Goal: Transaction & Acquisition: Book appointment/travel/reservation

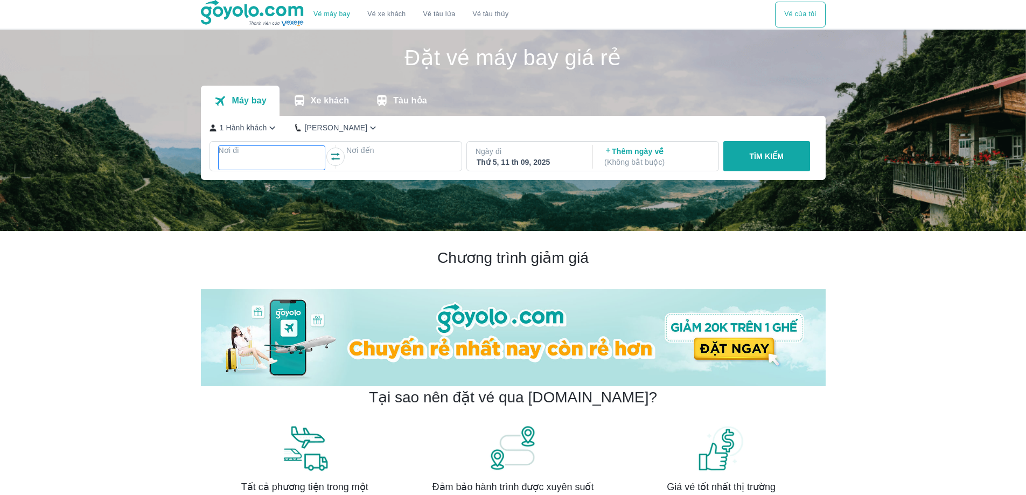
click at [250, 159] on div at bounding box center [272, 163] width 105 height 13
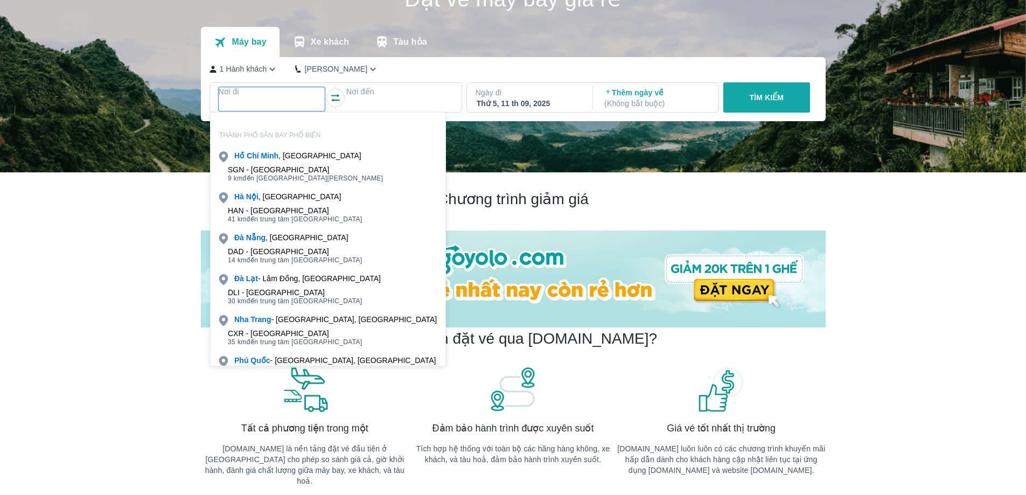
scroll to position [62, 0]
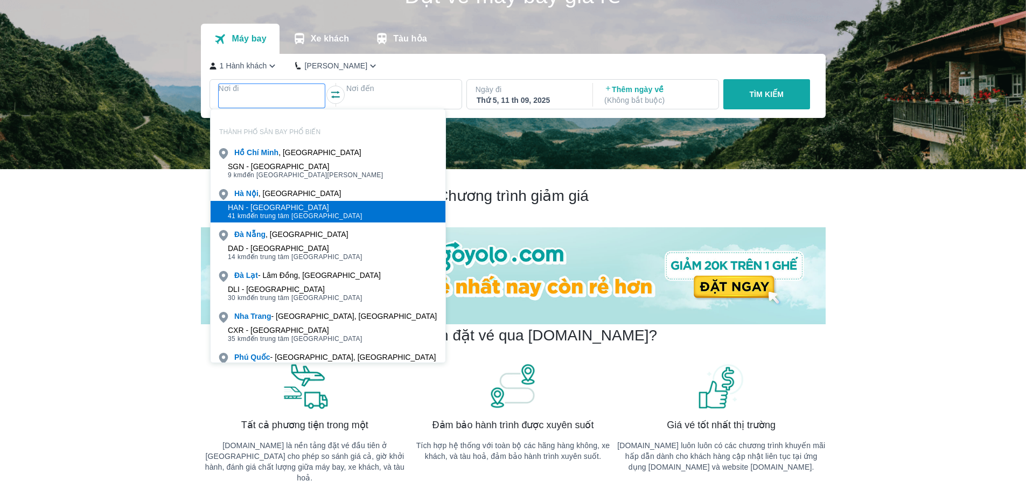
click at [286, 205] on div "HAN - [GEOGRAPHIC_DATA]" at bounding box center [295, 207] width 135 height 9
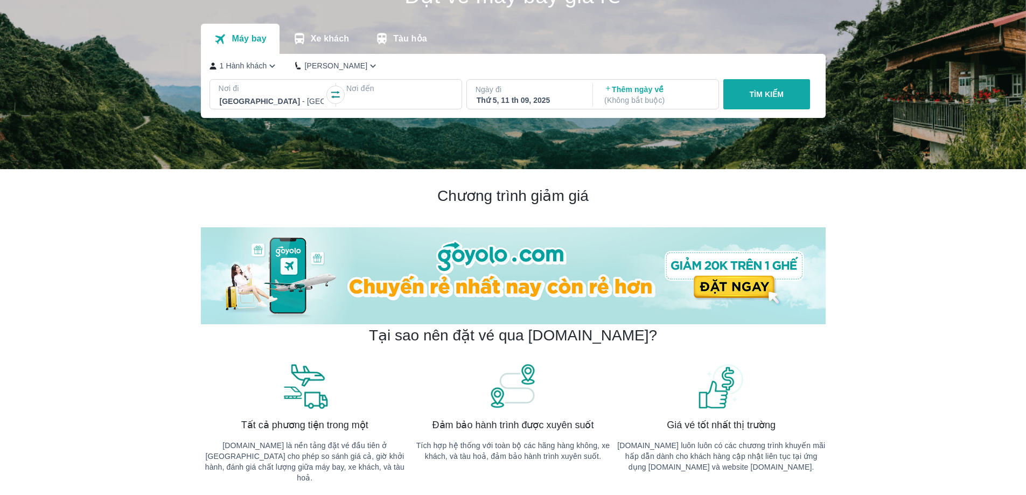
click at [387, 99] on div at bounding box center [399, 101] width 105 height 13
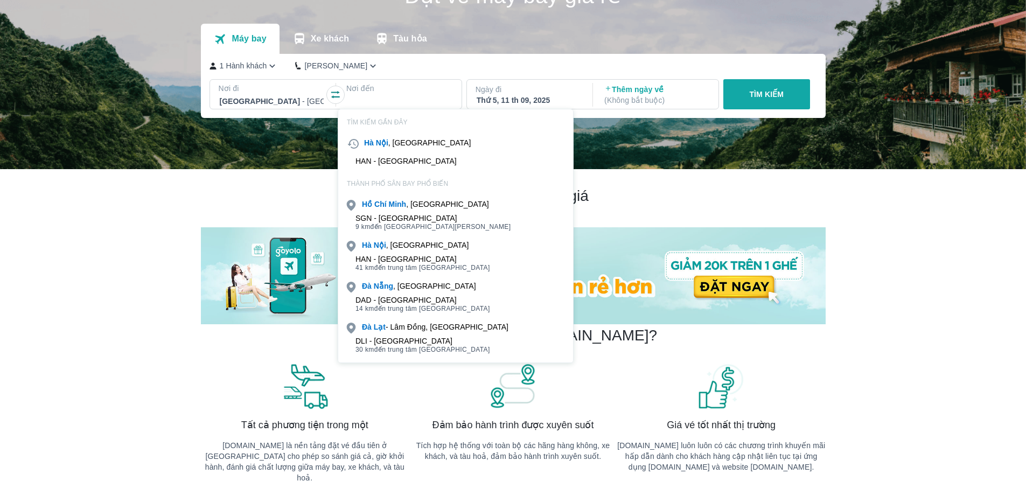
click at [417, 222] on div "SGN - [GEOGRAPHIC_DATA]" at bounding box center [434, 218] width 156 height 9
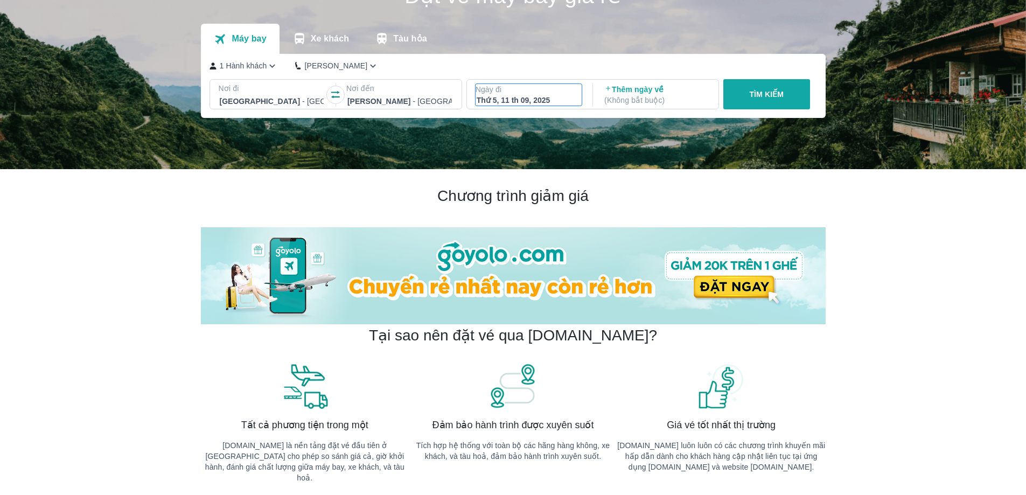
click at [532, 101] on div "Thứ 5, 11 th 09, 2025" at bounding box center [529, 100] width 105 height 11
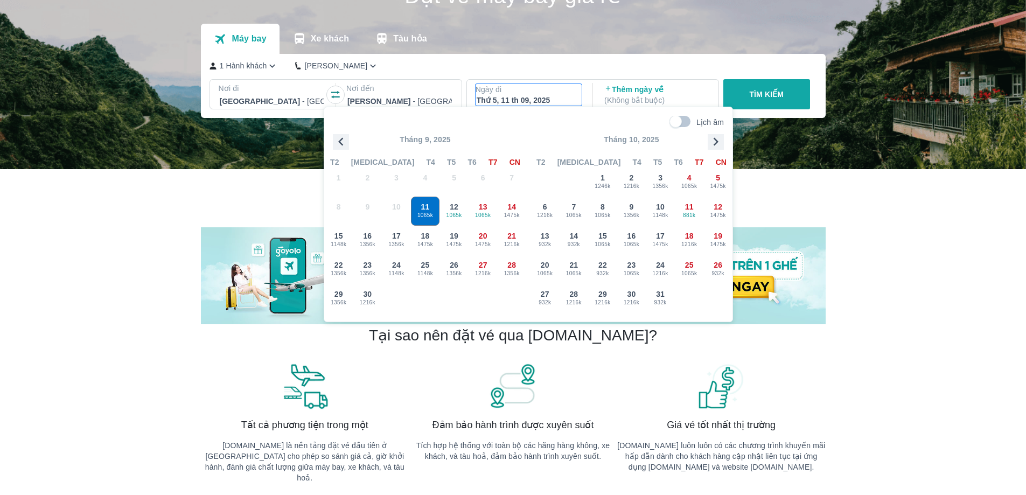
click at [715, 143] on icon "button" at bounding box center [716, 142] width 16 height 16
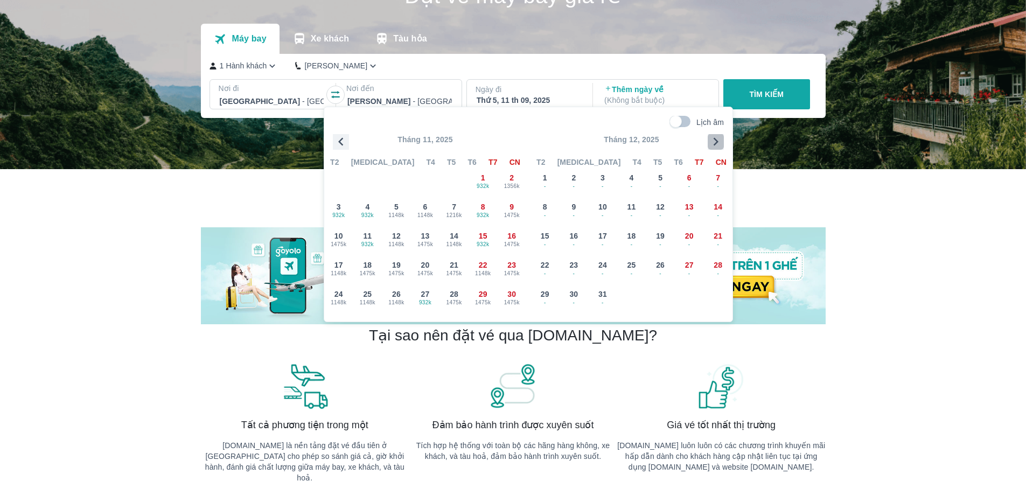
click at [715, 143] on icon "button" at bounding box center [716, 142] width 16 height 16
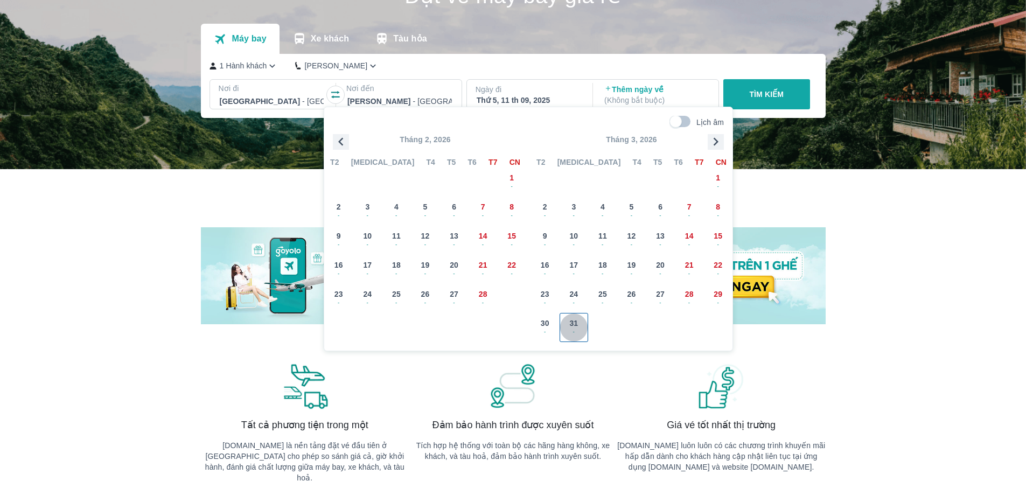
click at [573, 328] on span "-" at bounding box center [574, 332] width 28 height 9
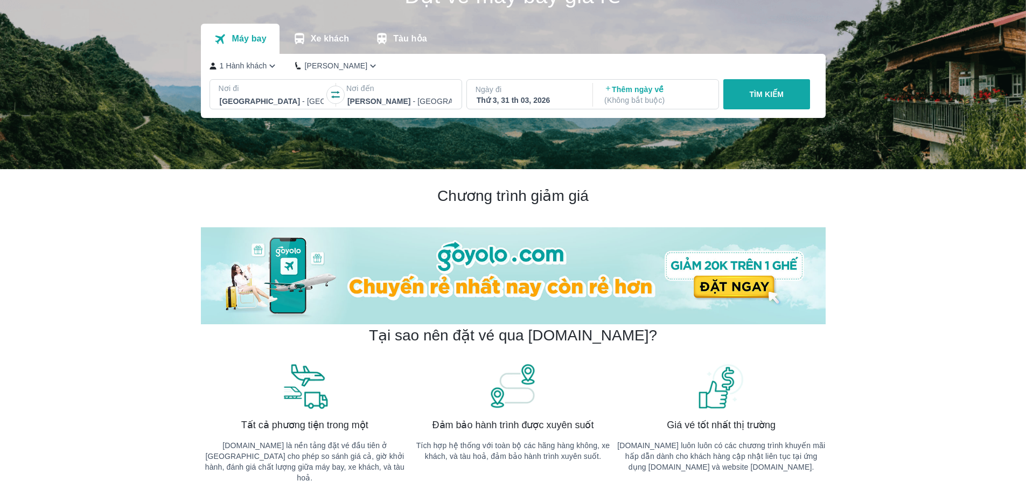
click at [746, 92] on button "TÌM KIẾM" at bounding box center [766, 94] width 87 height 30
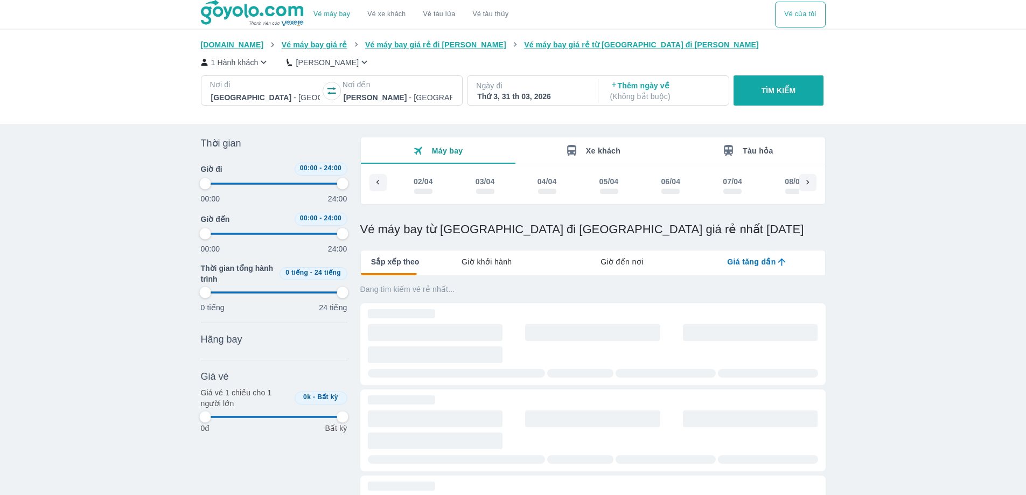
scroll to position [0, 12439]
type input "97.9166666666667"
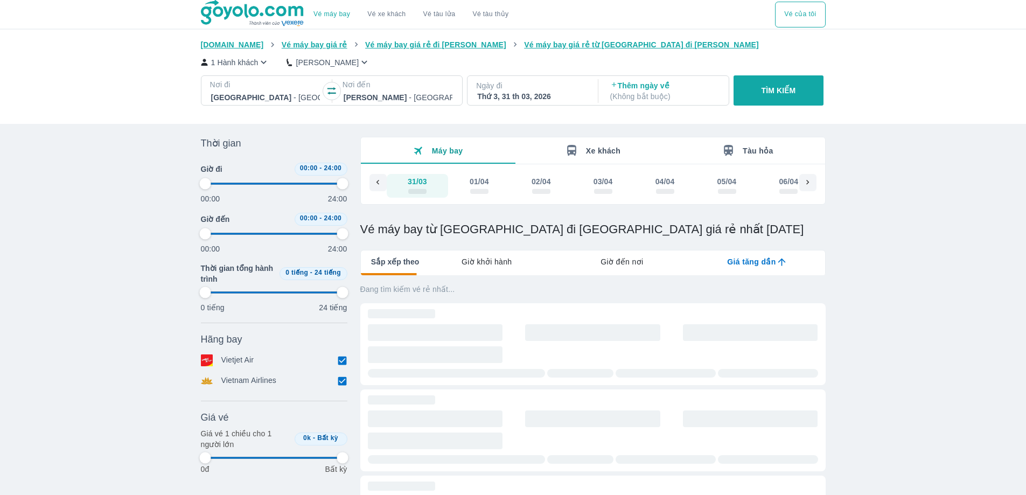
type input "97.9166666666667"
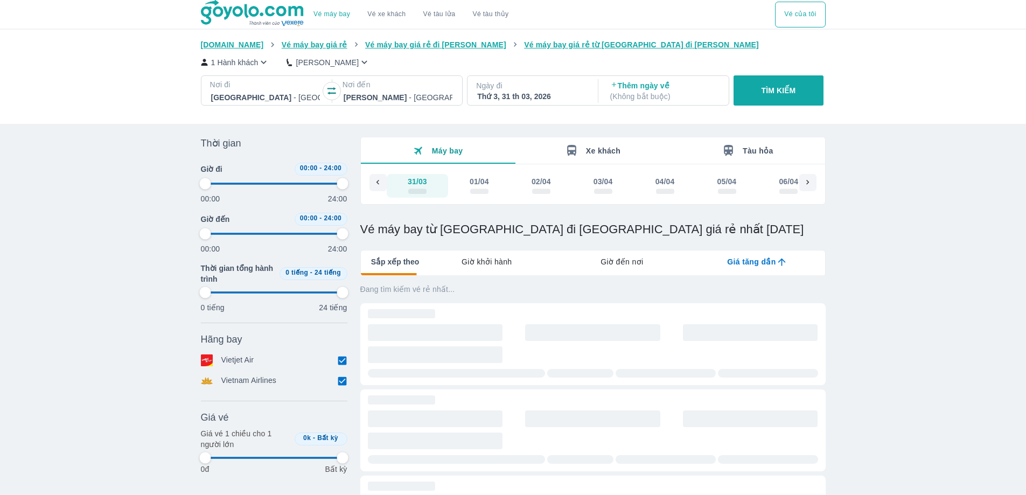
type input "97.9166666666667"
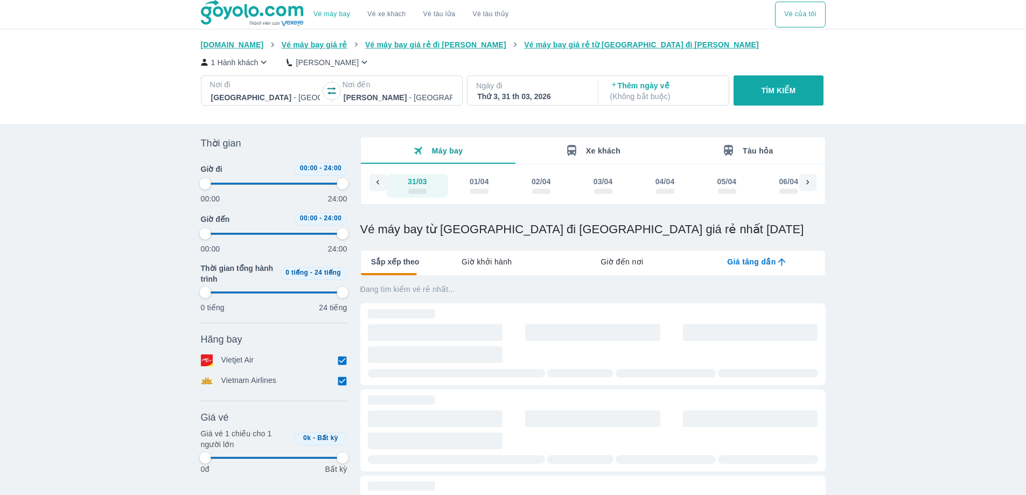
type input "97.9166666666667"
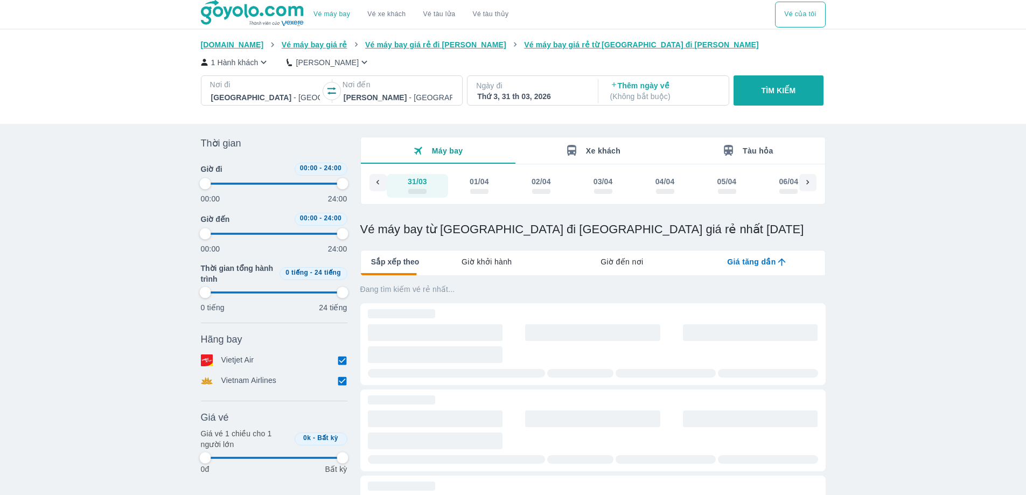
type input "97.9166666666667"
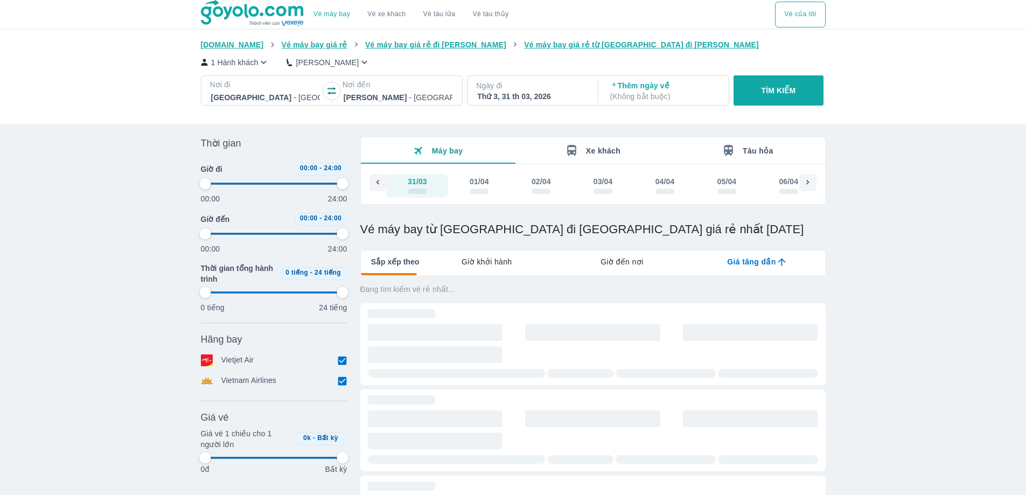
type input "97.9166666666667"
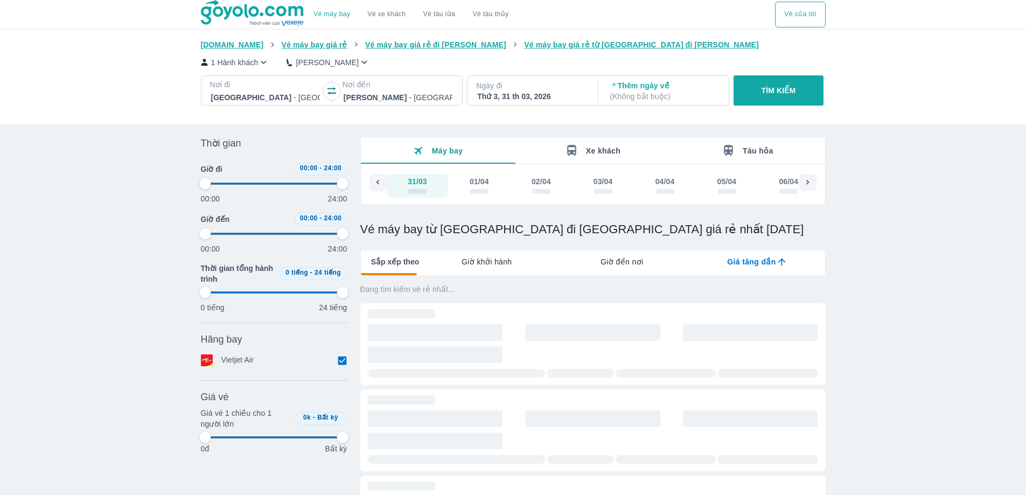
type input "97.9166666666667"
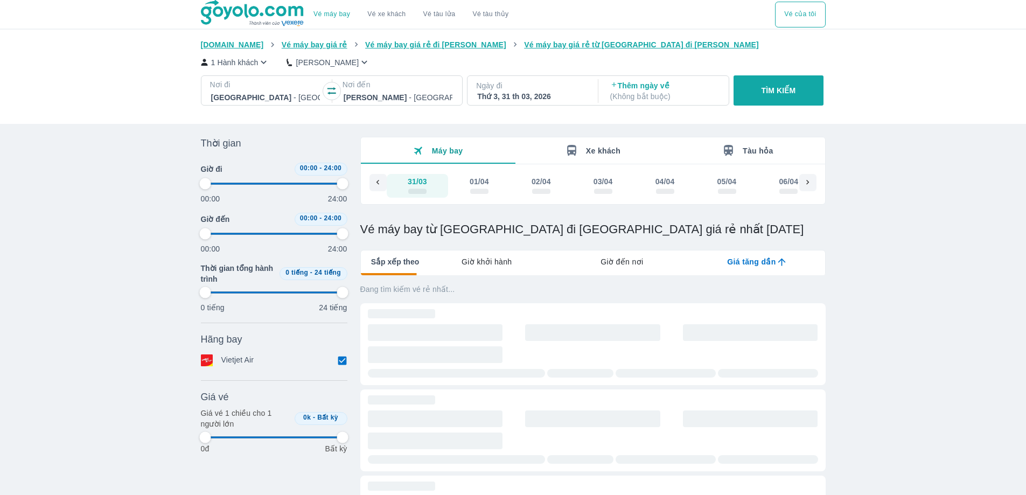
type input "97.9166666666667"
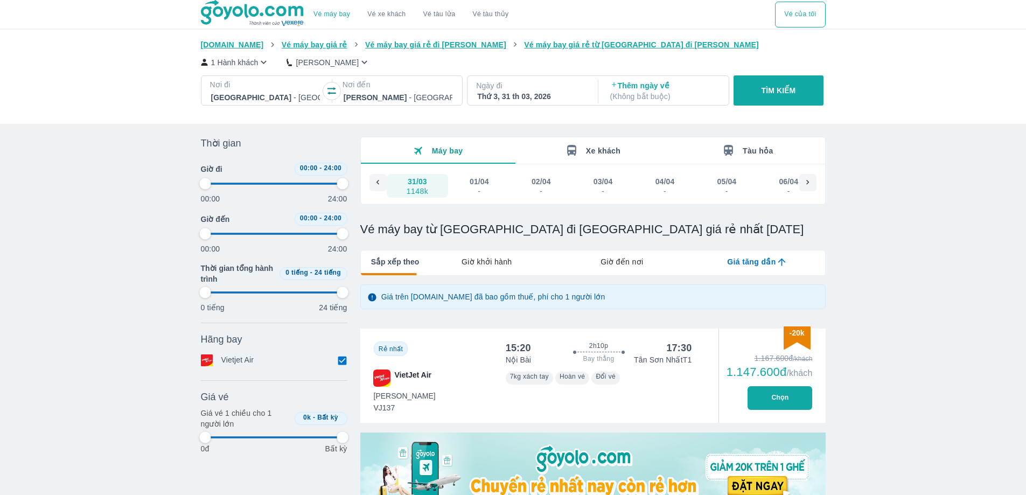
type input "97.9166666666667"
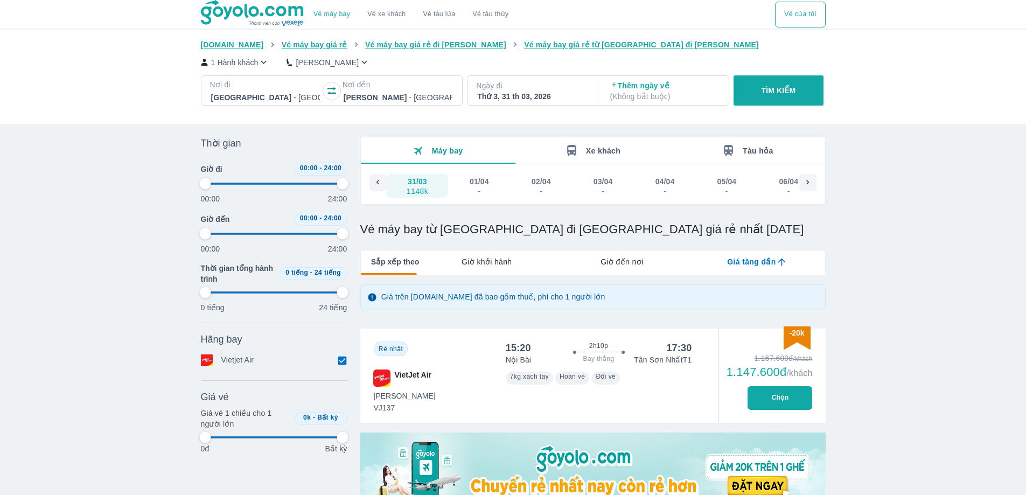
type input "97.9166666666667"
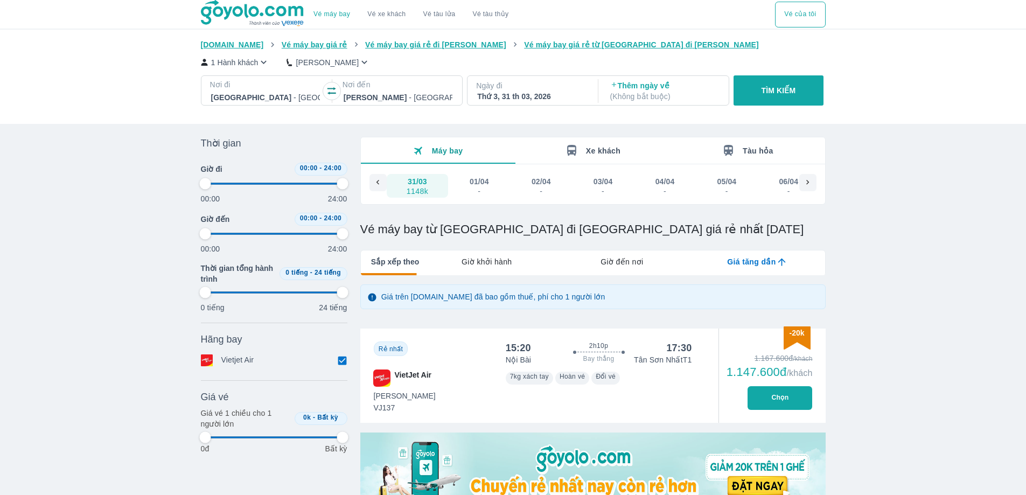
type input "97.9166666666667"
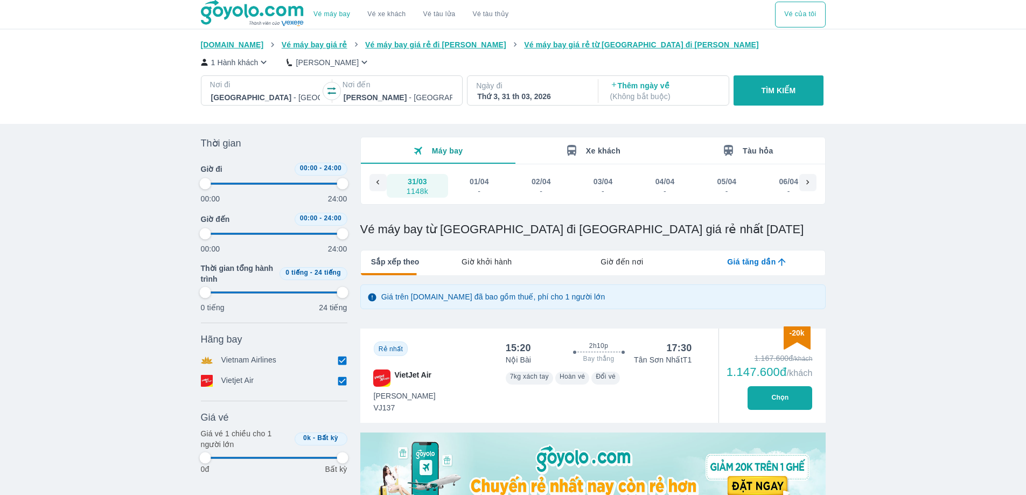
type input "97.9166666666667"
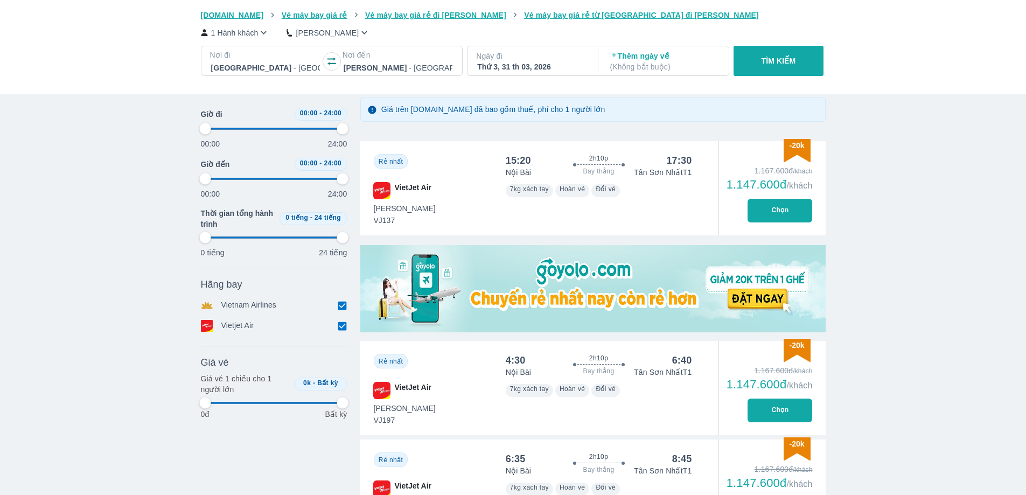
scroll to position [215, 0]
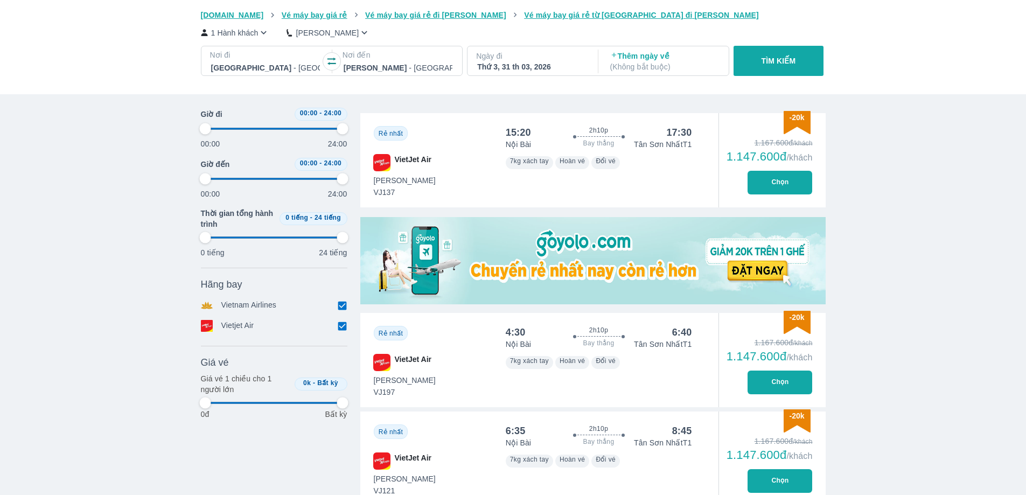
type input "97.9166666666667"
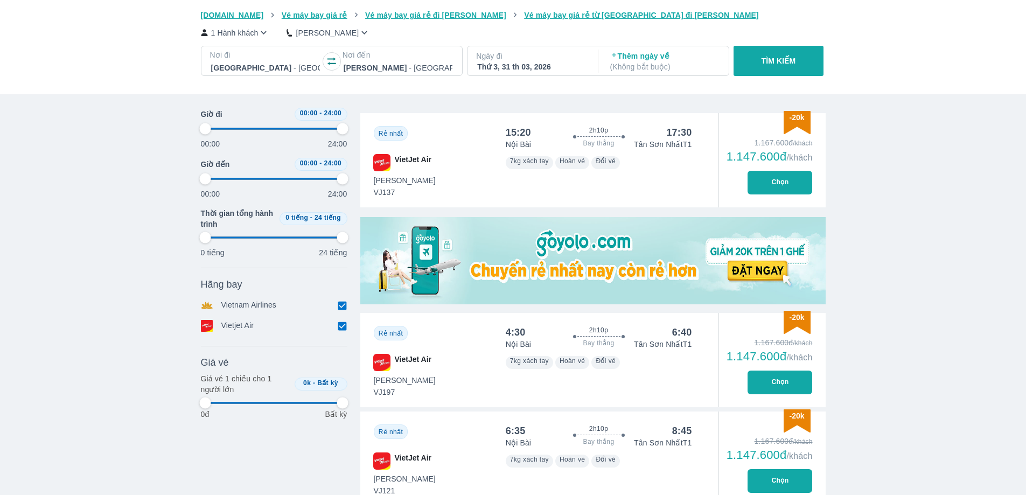
type input "97.9166666666667"
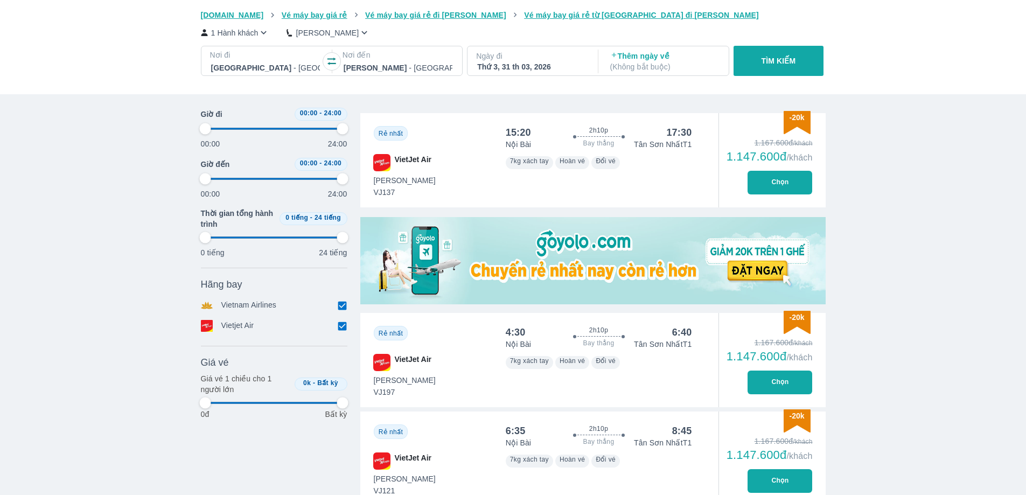
type input "97.9166666666667"
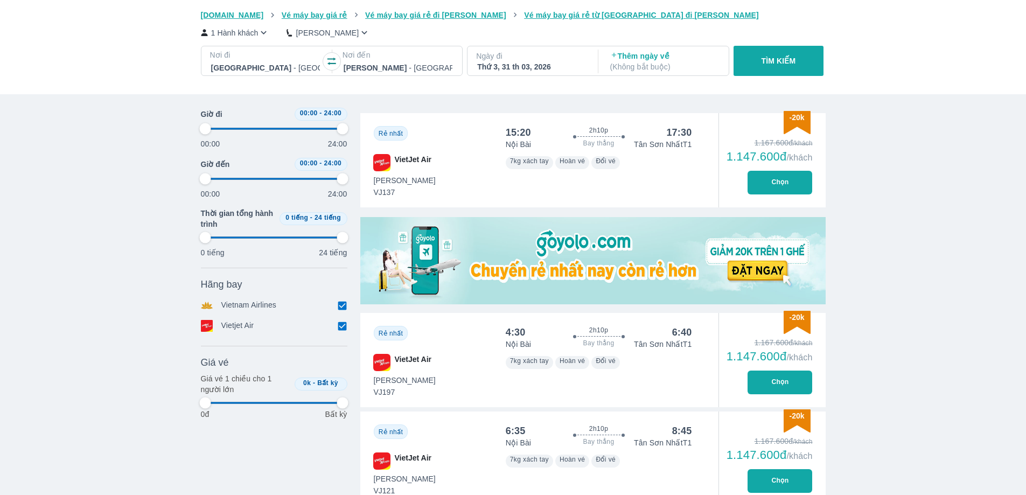
type input "97.9166666666667"
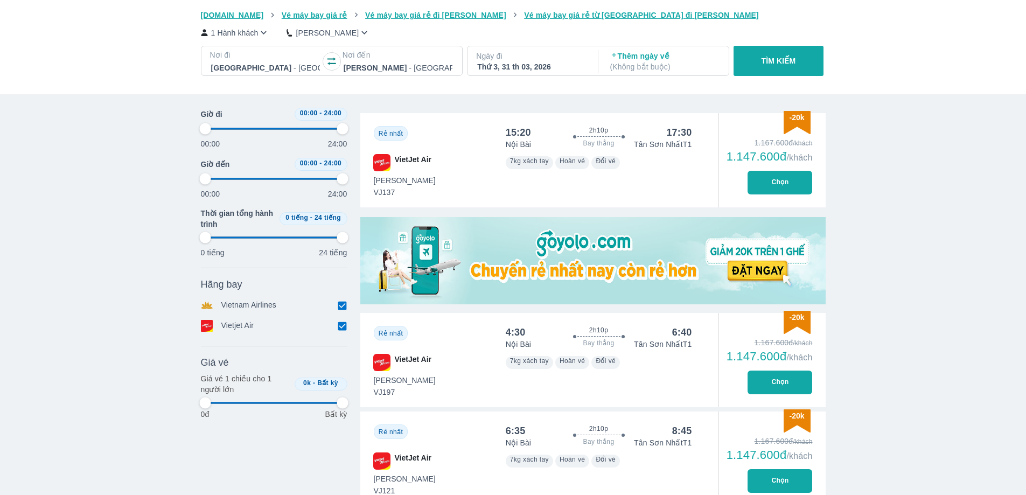
type input "97.9166666666667"
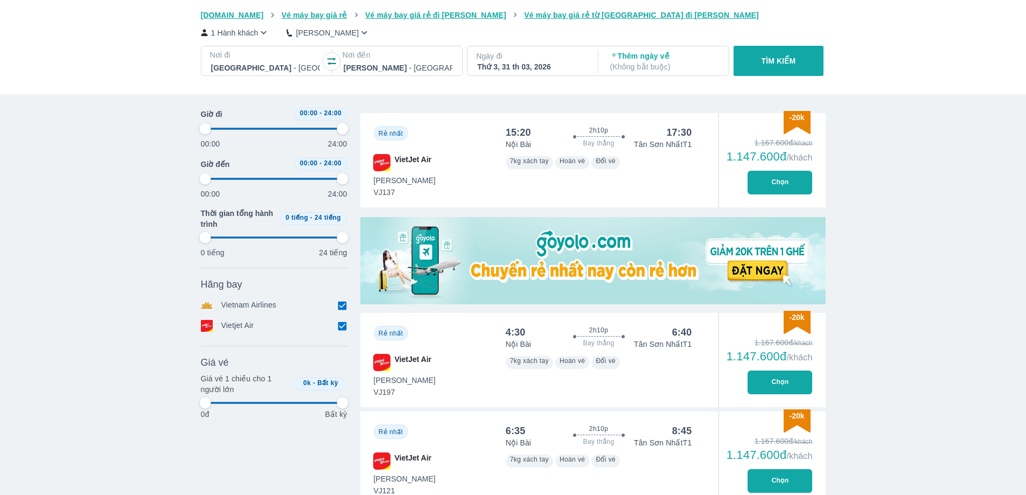
type input "97.9166666666667"
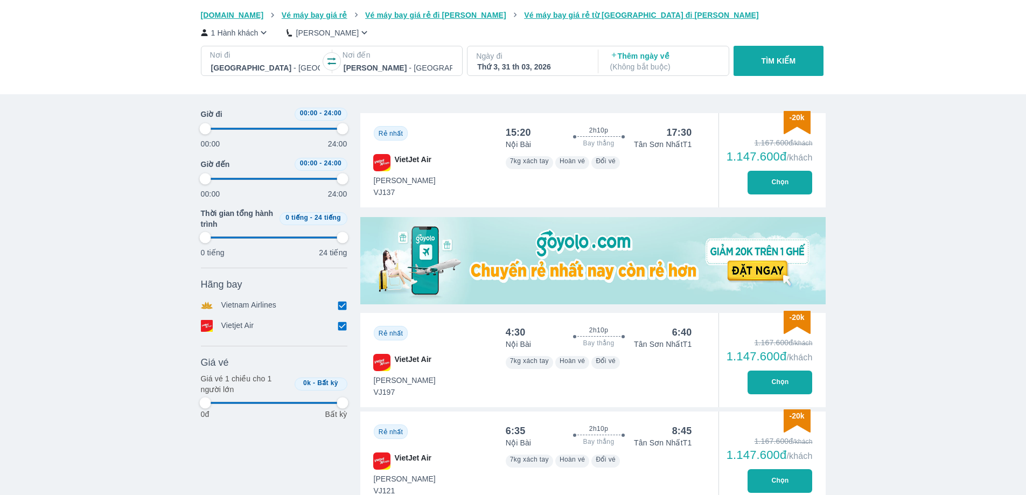
type input "97.9166666666667"
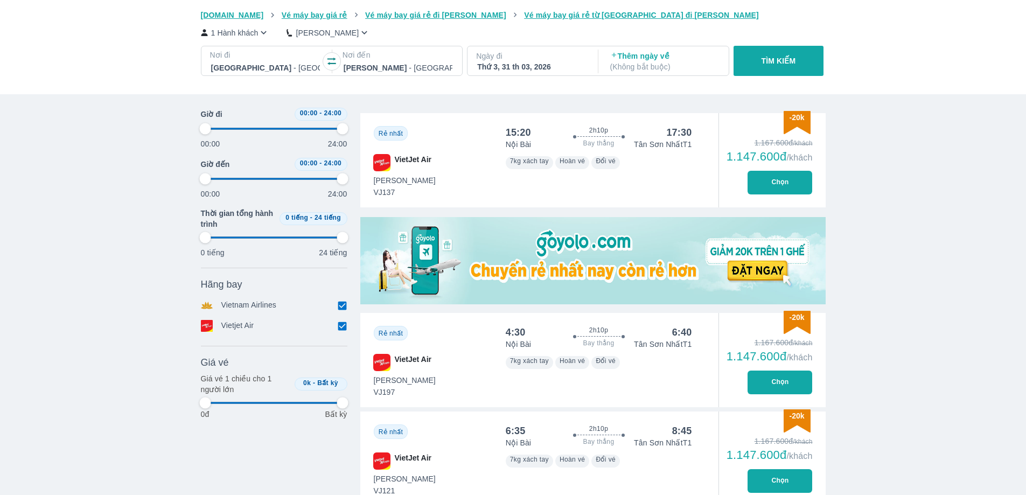
type input "97.9166666666667"
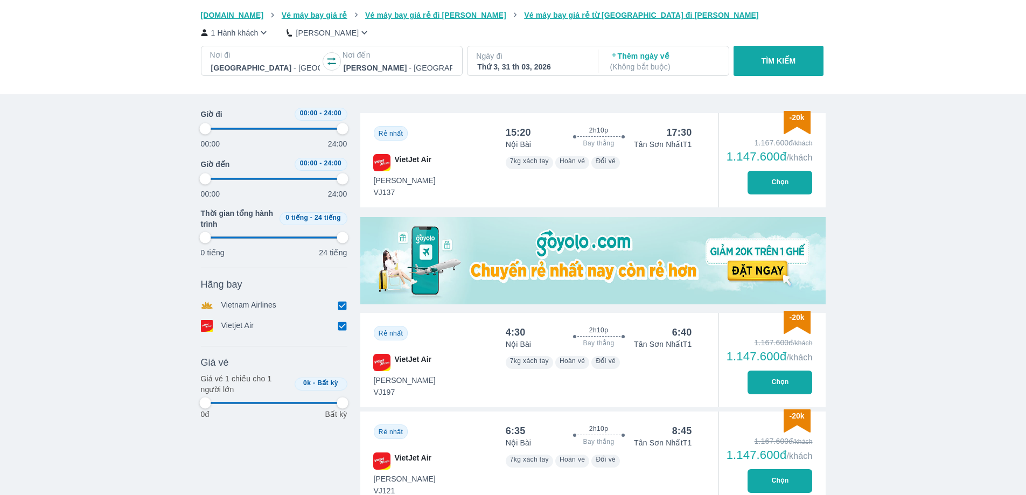
type input "97.9166666666667"
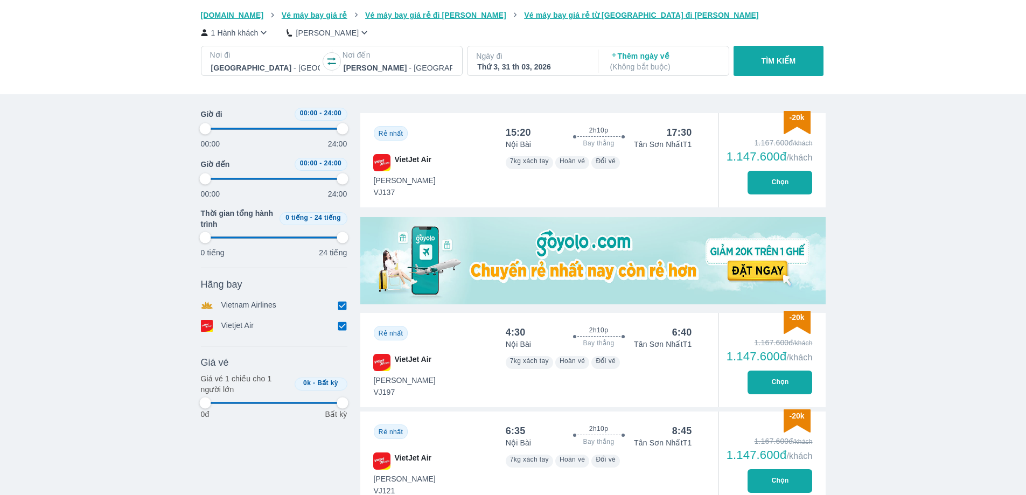
type input "97.9166666666667"
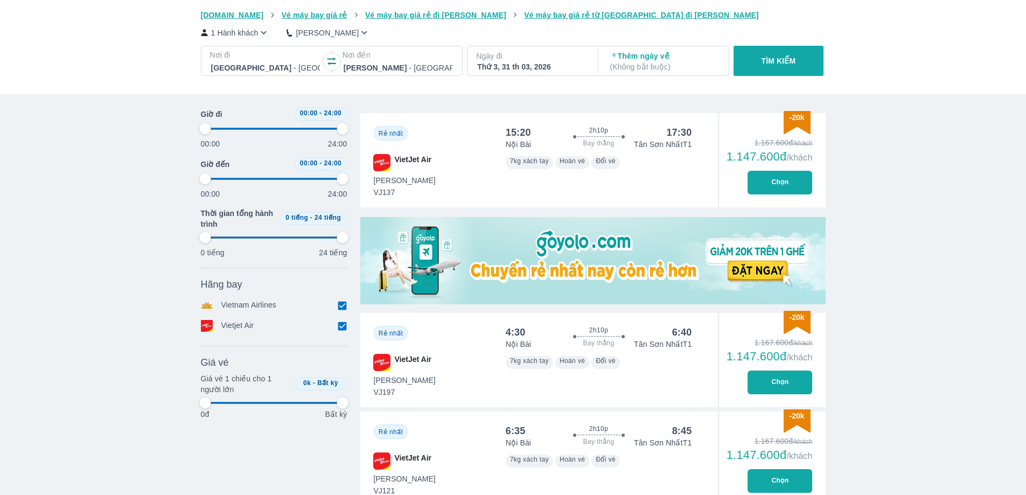
type input "97.9166666666667"
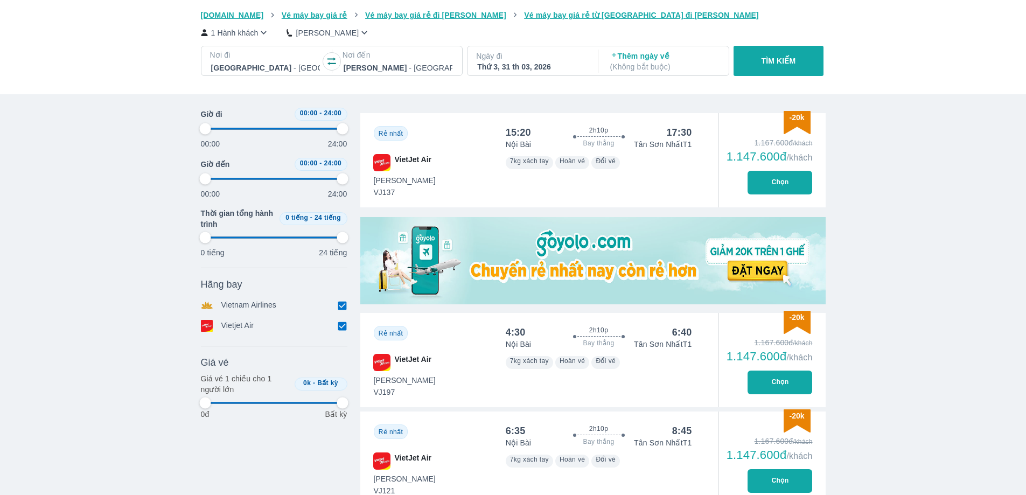
type input "97.9166666666667"
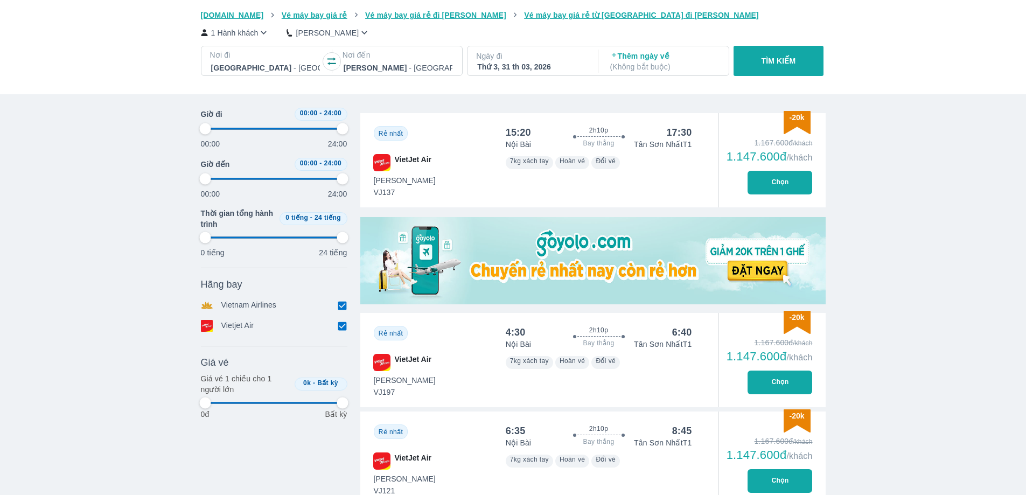
type input "97.9166666666667"
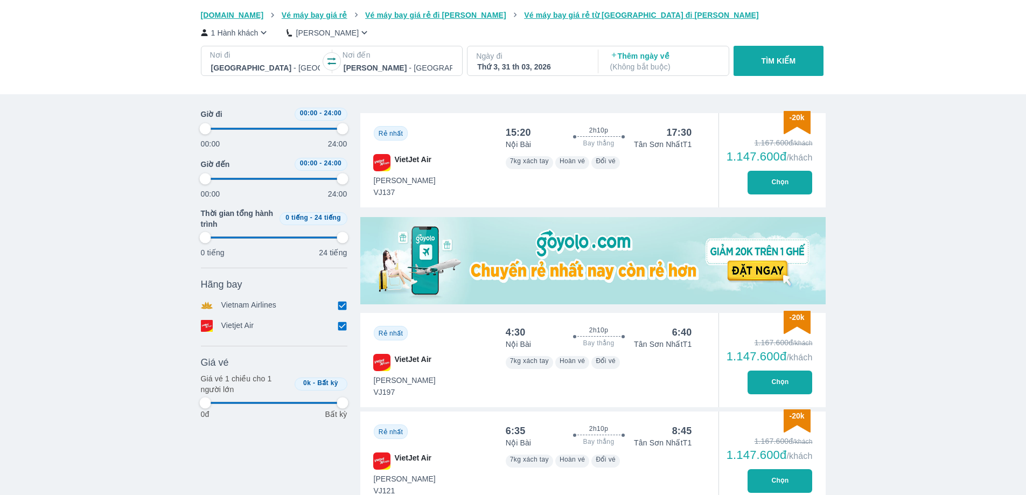
type input "97.9166666666667"
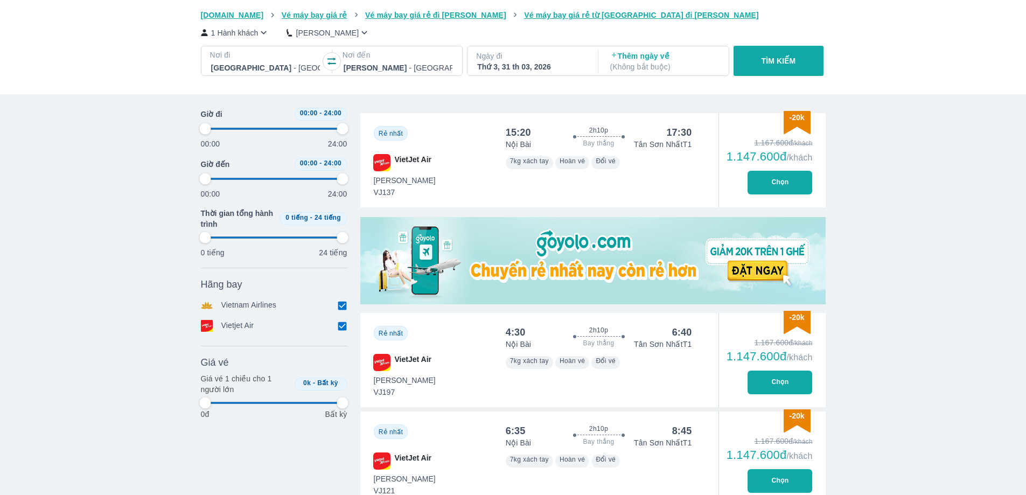
type input "97.9166666666667"
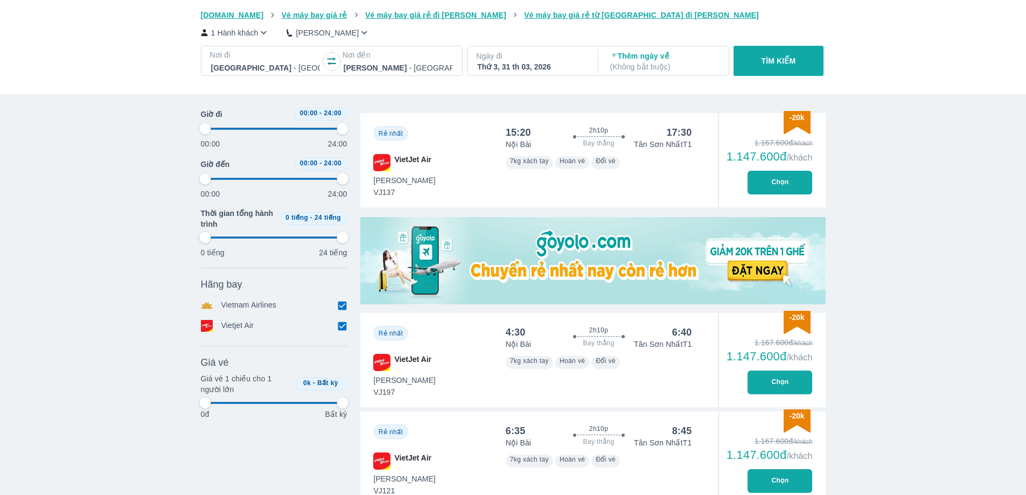
type input "97.9166666666667"
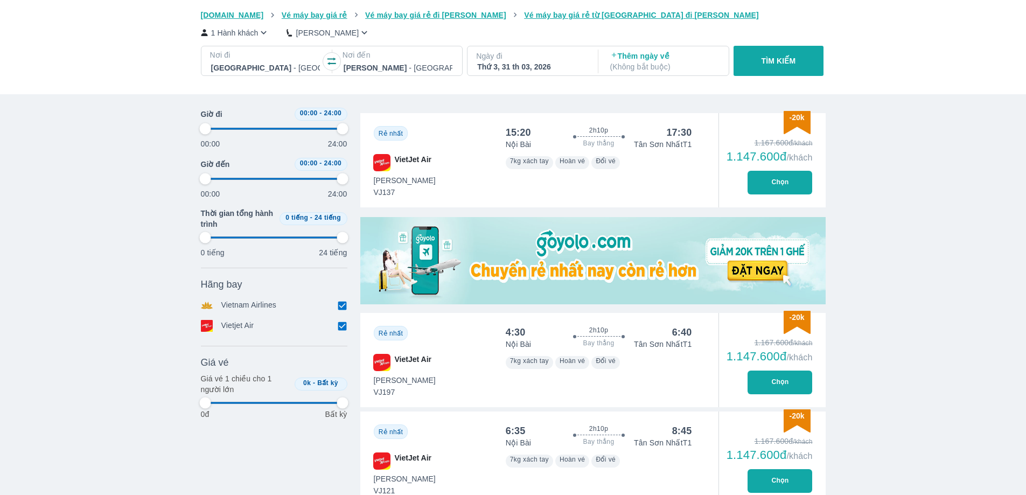
type input "97.9166666666667"
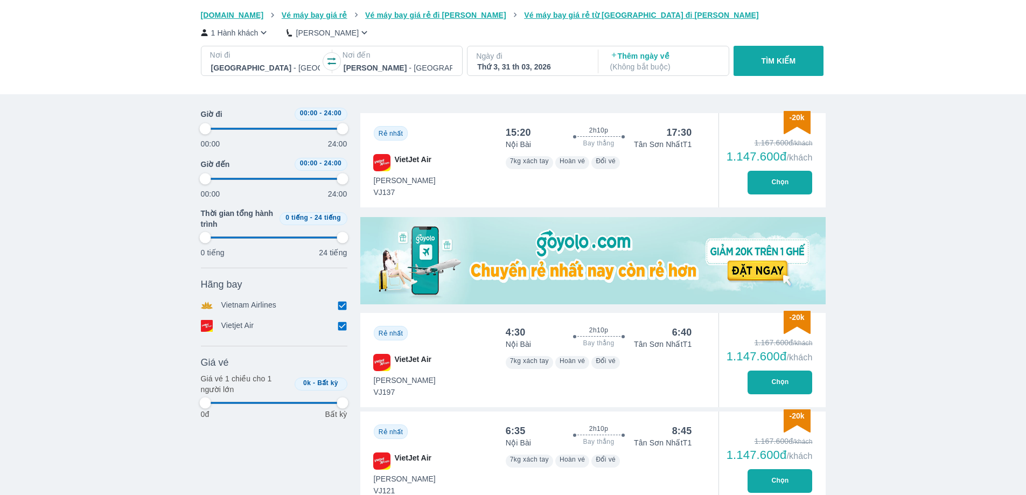
type input "97.9166666666667"
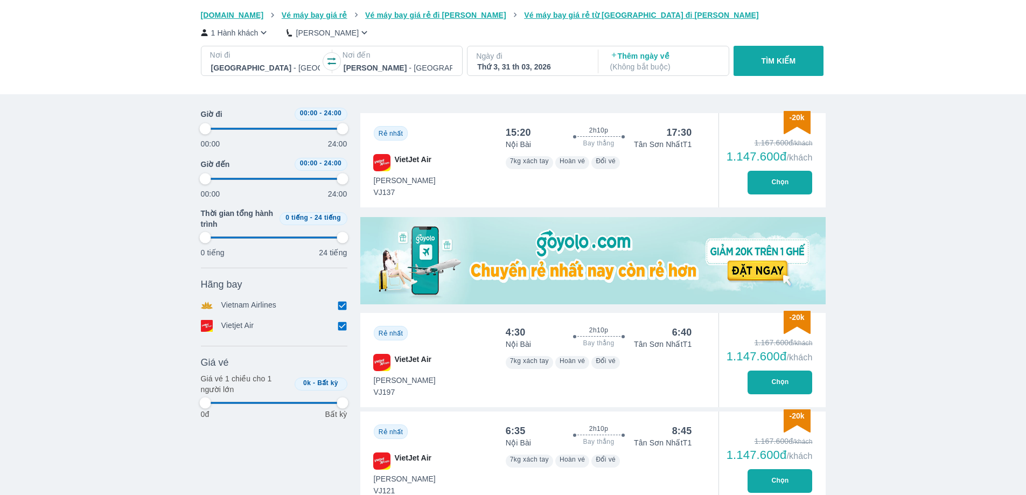
type input "97.9166666666667"
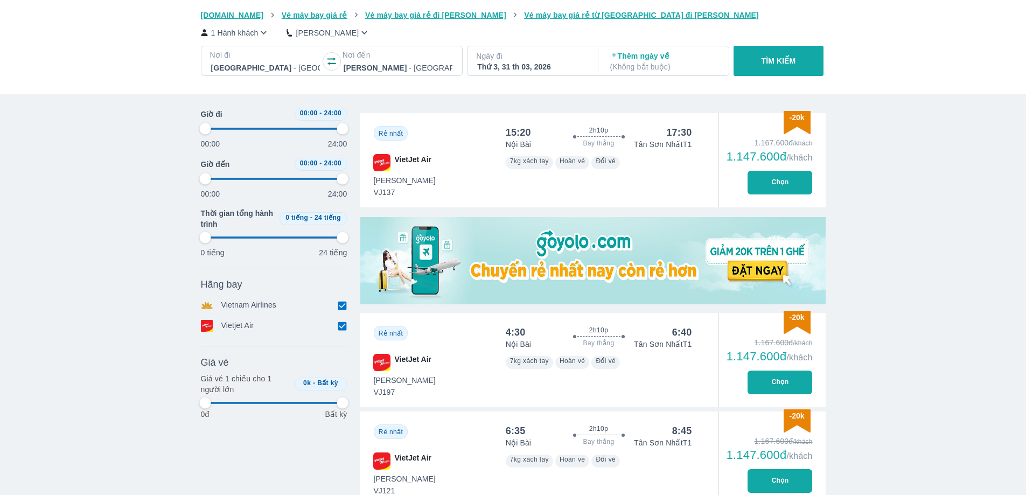
type input "97.9166666666667"
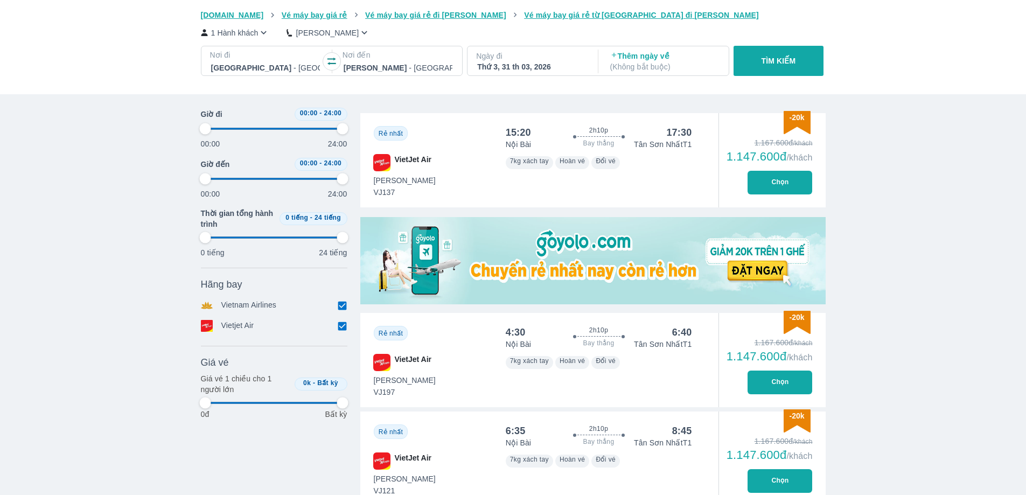
type input "97.9166666666667"
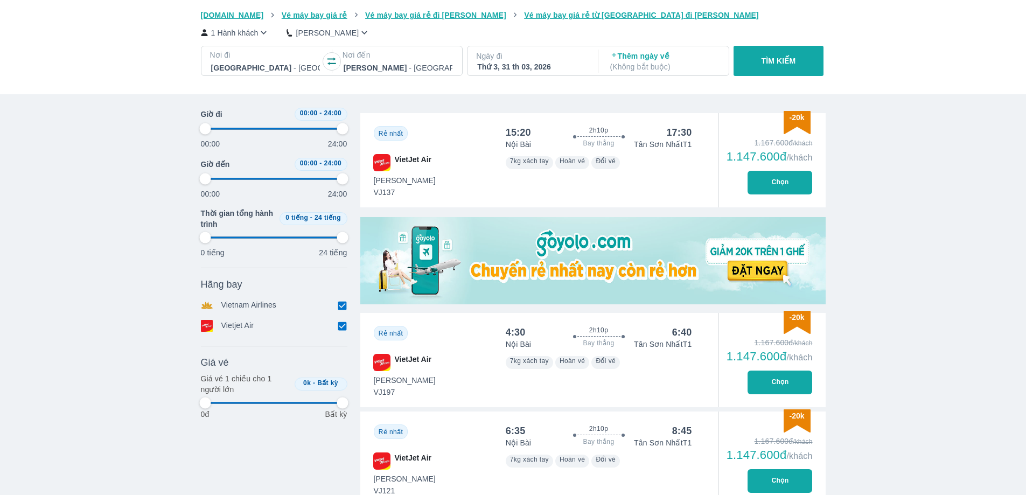
type input "97.9166666666667"
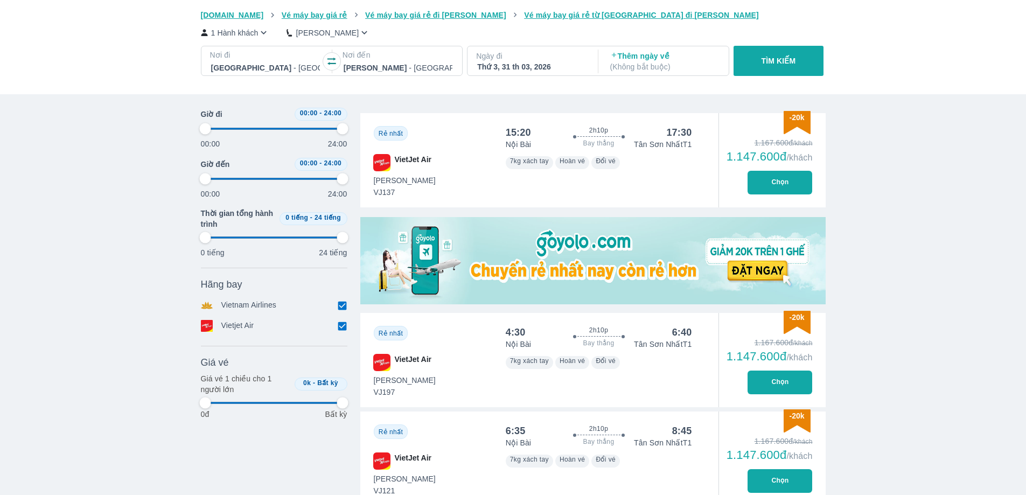
type input "97.9166666666667"
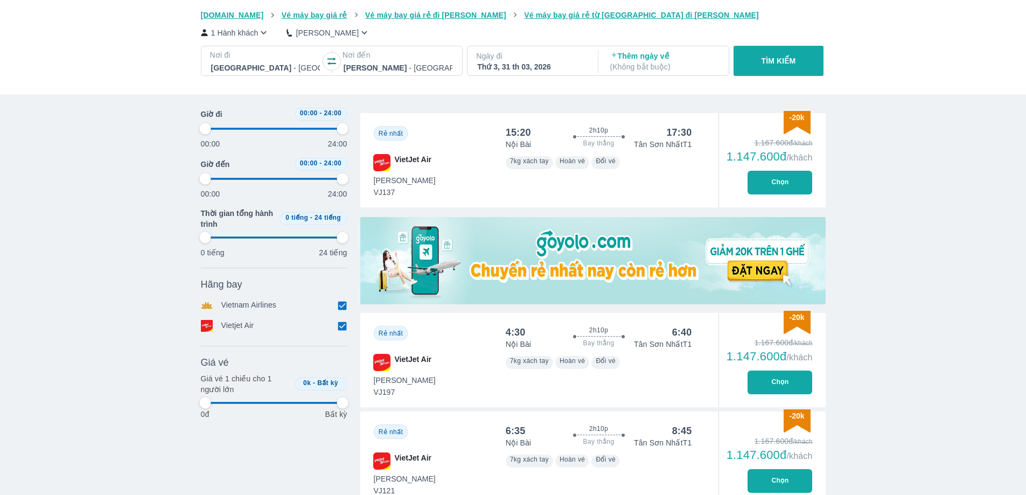
type input "97.9166666666667"
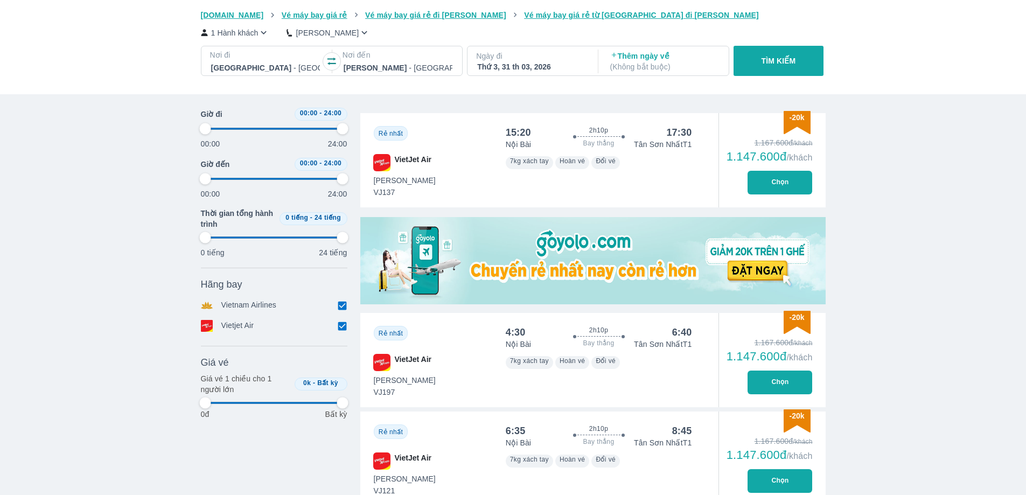
type input "97.9166666666667"
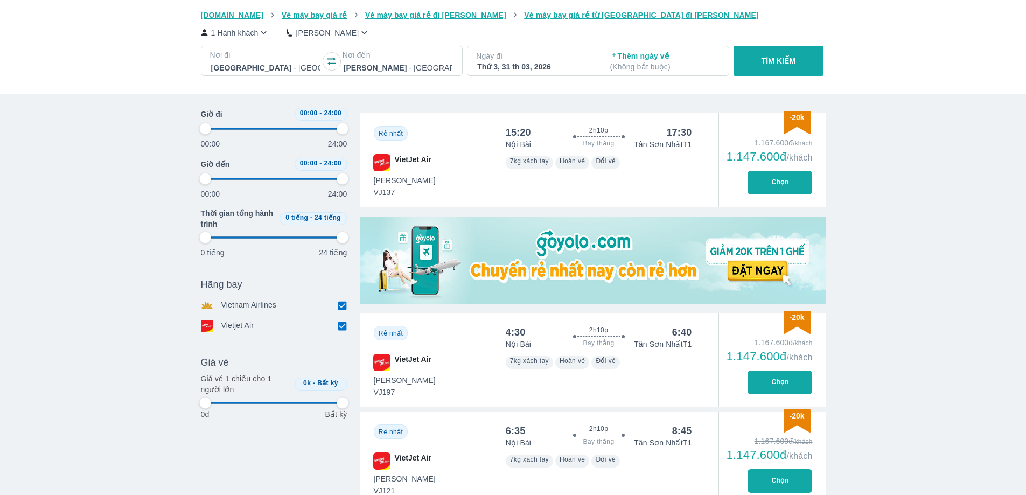
type input "97.9166666666667"
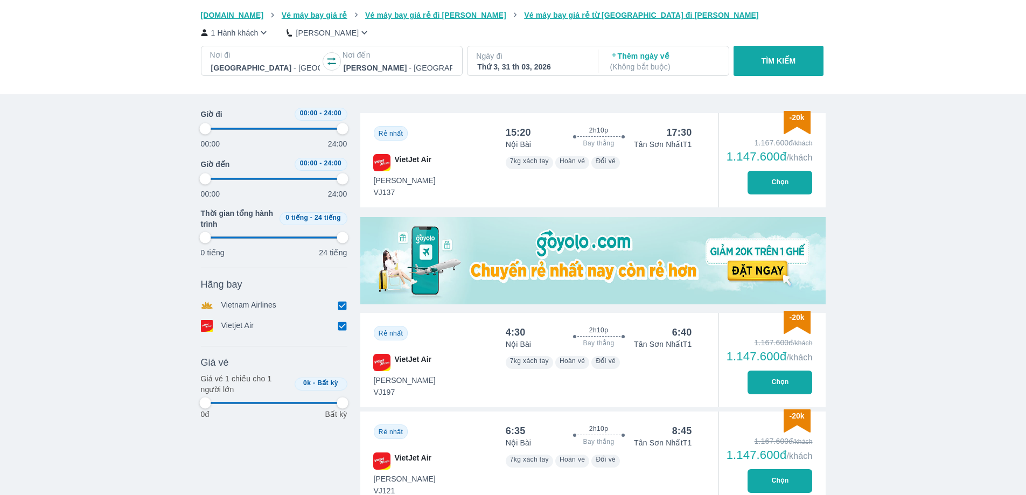
type input "97.9166666666667"
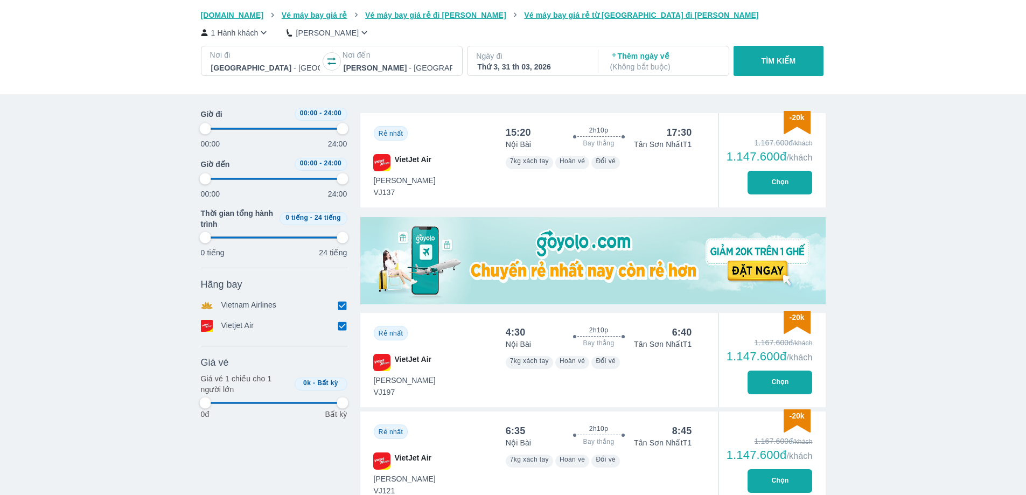
type input "97.9166666666667"
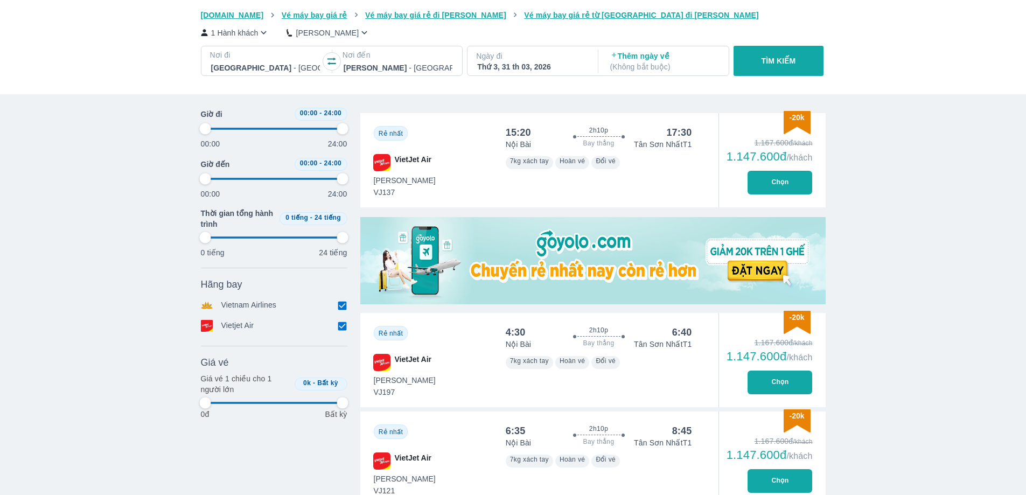
type input "97.9166666666667"
